Goal: Check status

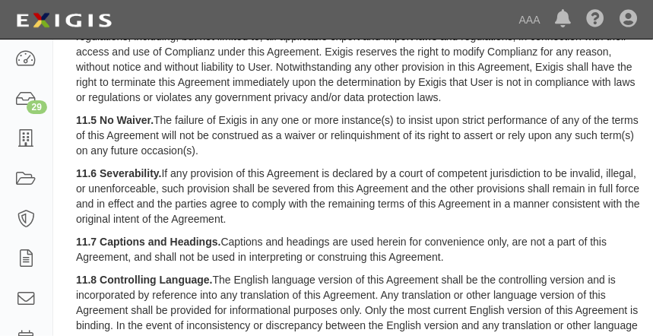
scroll to position [2850, 0]
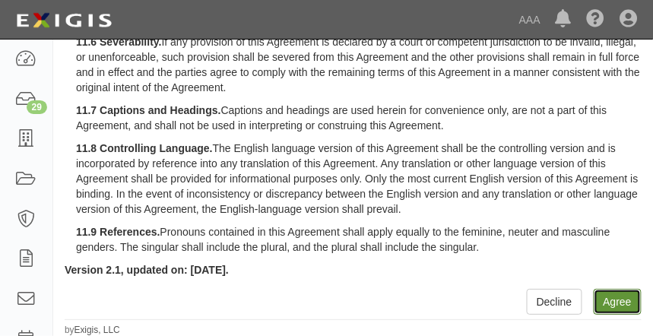
click at [600, 308] on button "Agree" at bounding box center [618, 302] width 48 height 26
click at [631, 306] on button "Agree" at bounding box center [618, 302] width 48 height 26
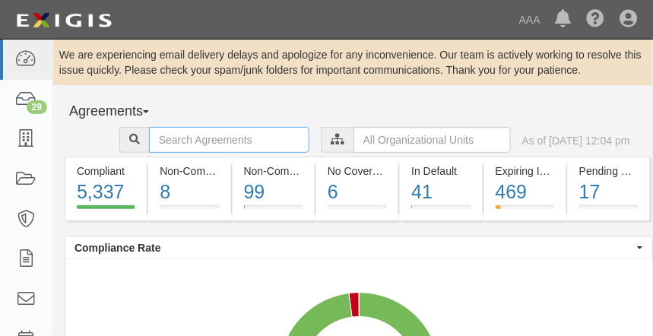
click at [197, 136] on input "text" at bounding box center [229, 140] width 160 height 26
type input "irvine acura"
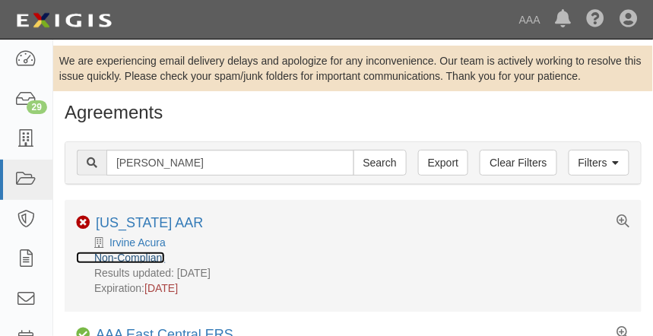
click at [156, 257] on link "Non-Compliant" at bounding box center [120, 258] width 89 height 12
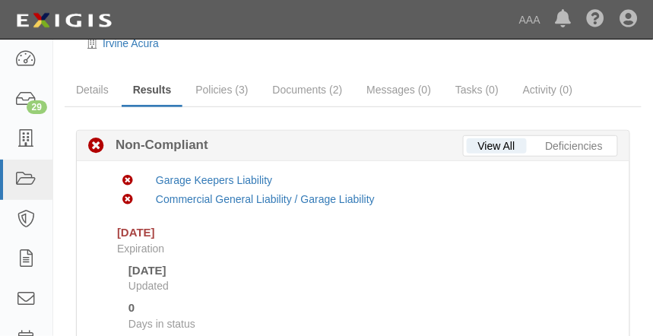
scroll to position [75, 0]
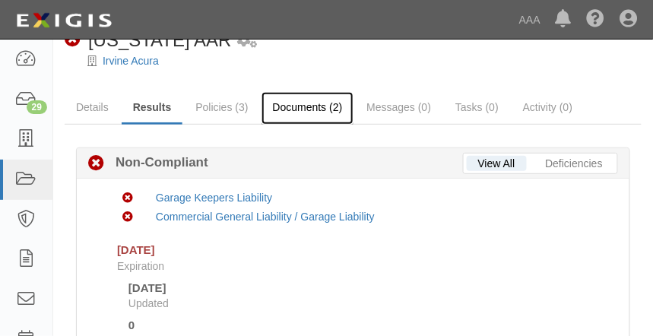
click at [329, 110] on link "Documents (2)" at bounding box center [308, 108] width 93 height 33
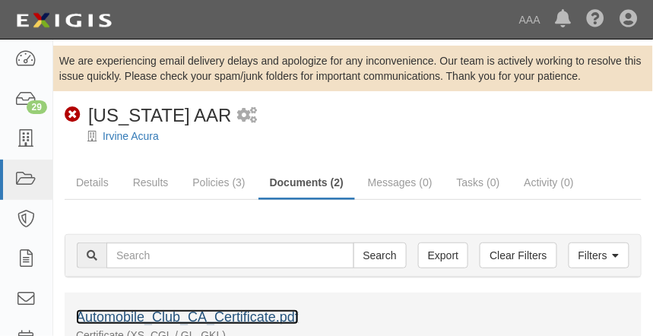
click at [259, 319] on link "Automobile_Club_CA_Certificate.pdf" at bounding box center [187, 317] width 223 height 15
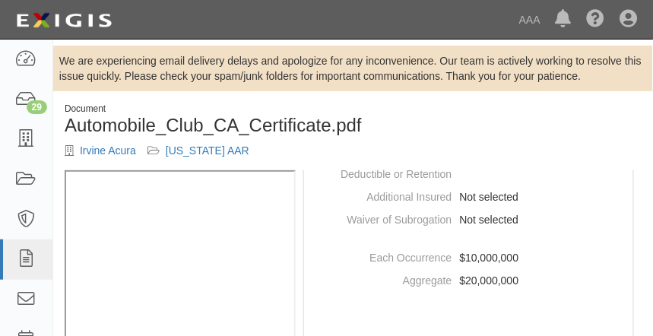
scroll to position [532, 0]
